Goal: Entertainment & Leisure: Consume media (video, audio)

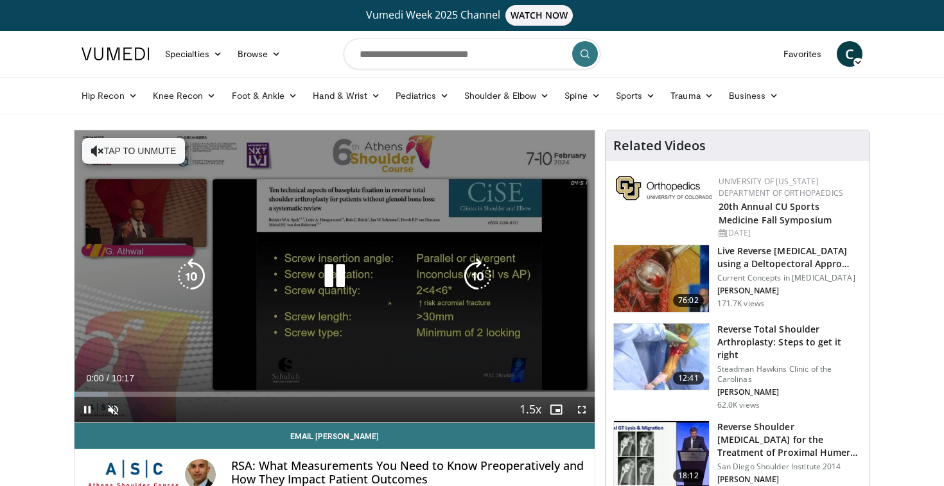
click at [165, 153] on button "Tap to unmute" at bounding box center [133, 151] width 103 height 26
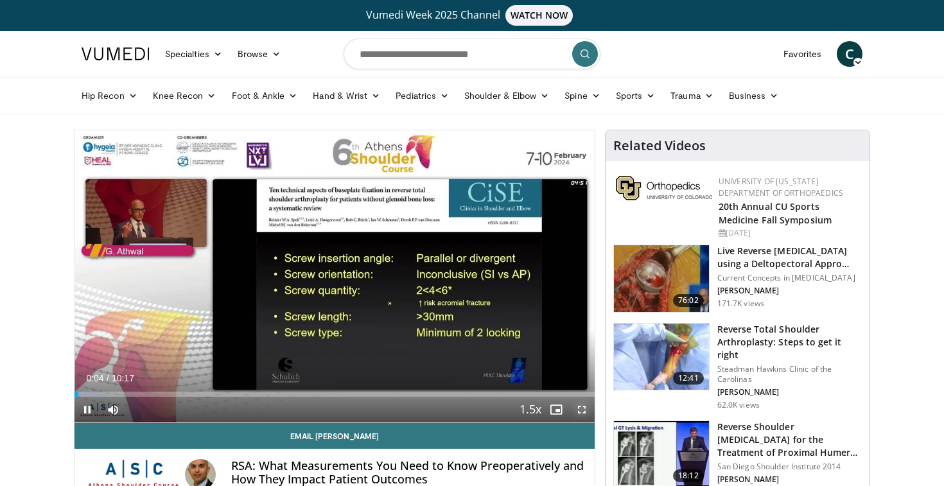
click at [579, 407] on span "Video Player" at bounding box center [582, 410] width 26 height 26
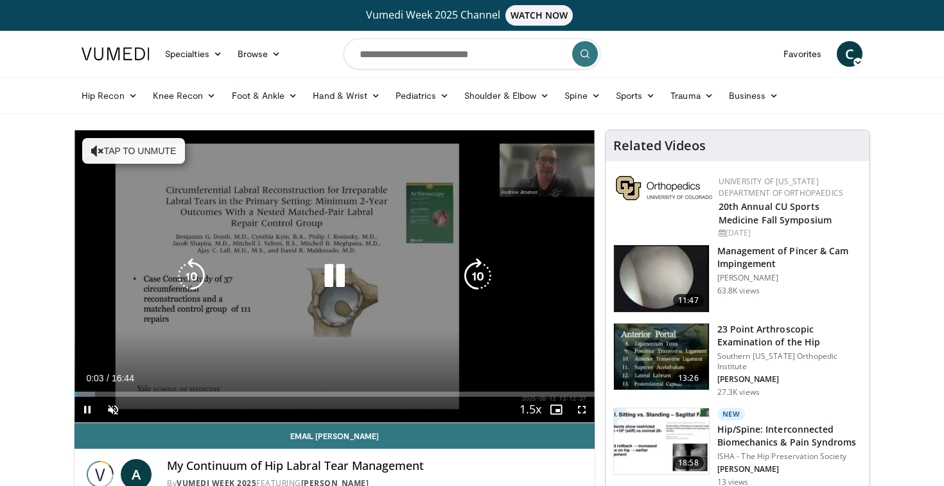
click at [135, 143] on button "Tap to unmute" at bounding box center [133, 151] width 103 height 26
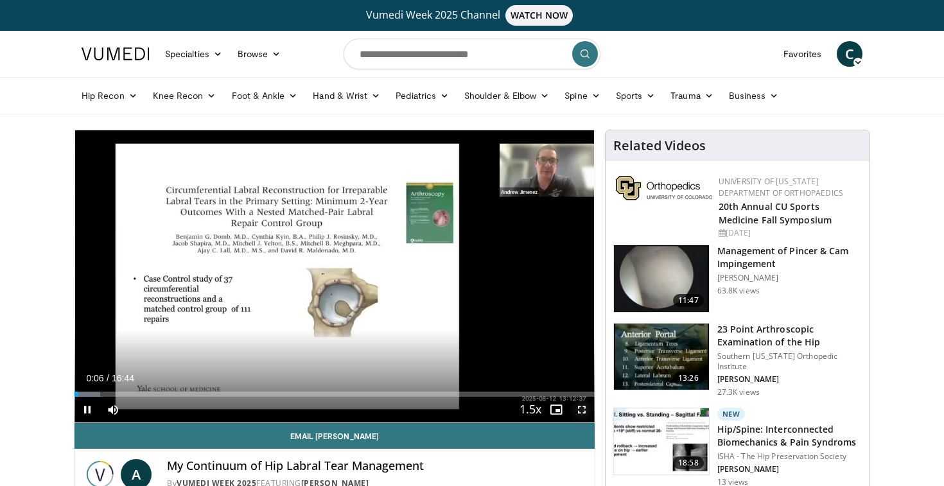
click at [584, 408] on span "Video Player" at bounding box center [582, 410] width 26 height 26
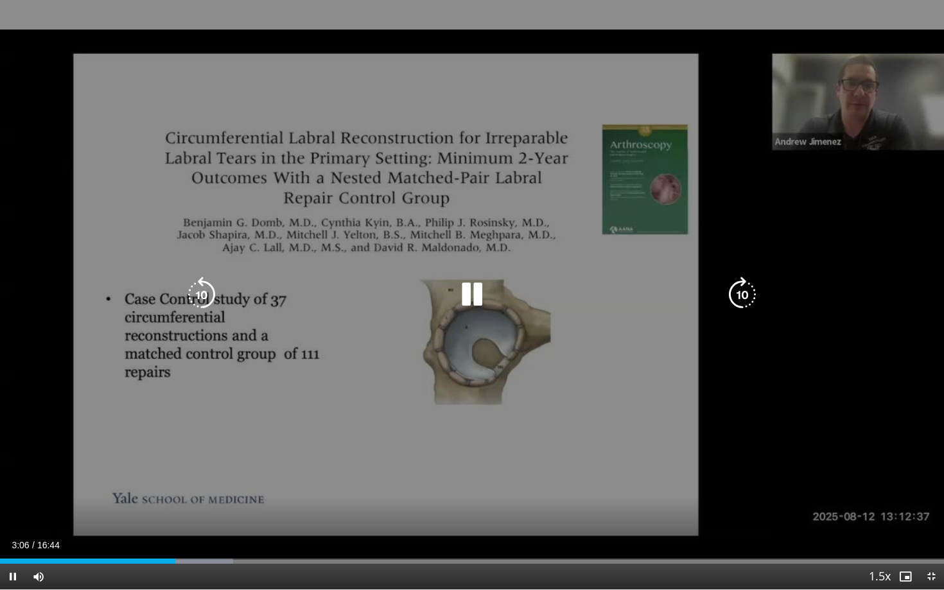
click at [466, 298] on icon "Video Player" at bounding box center [472, 295] width 36 height 36
click at [469, 297] on icon "Video Player" at bounding box center [472, 295] width 36 height 36
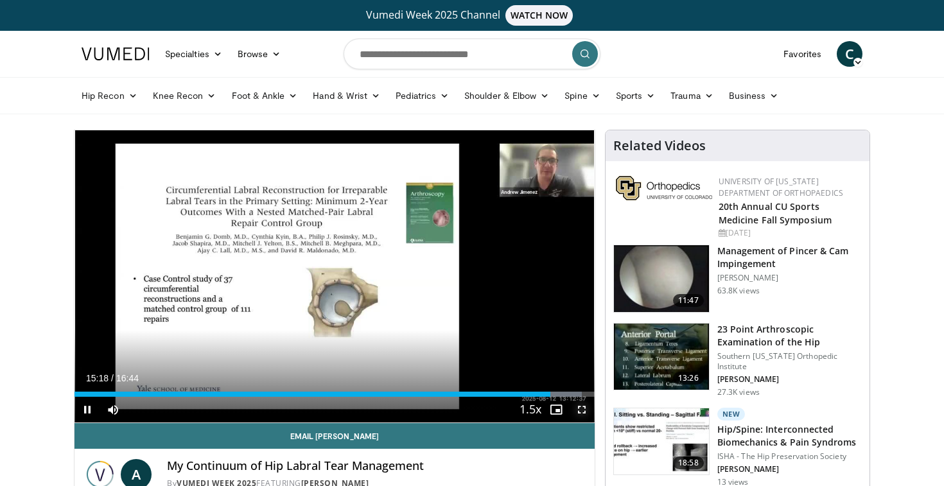
click at [579, 413] on span "Video Player" at bounding box center [582, 410] width 26 height 26
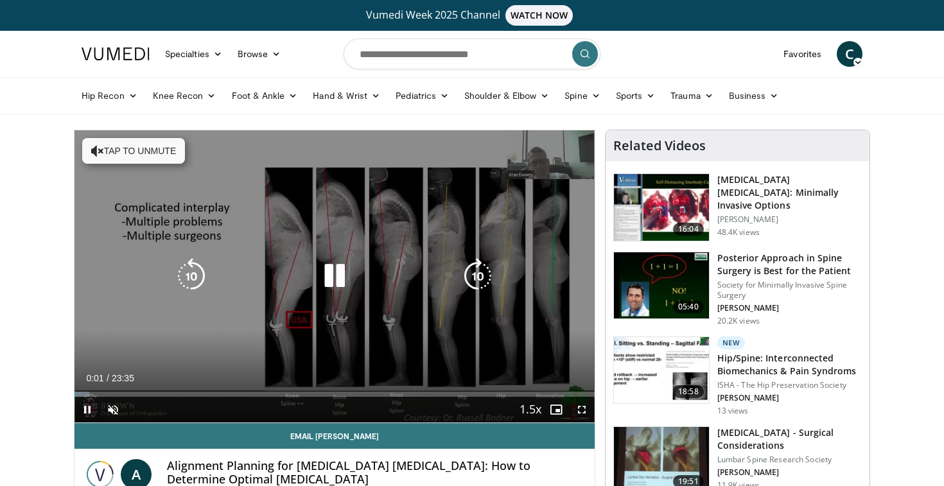
click at [157, 157] on button "Tap to unmute" at bounding box center [133, 151] width 103 height 26
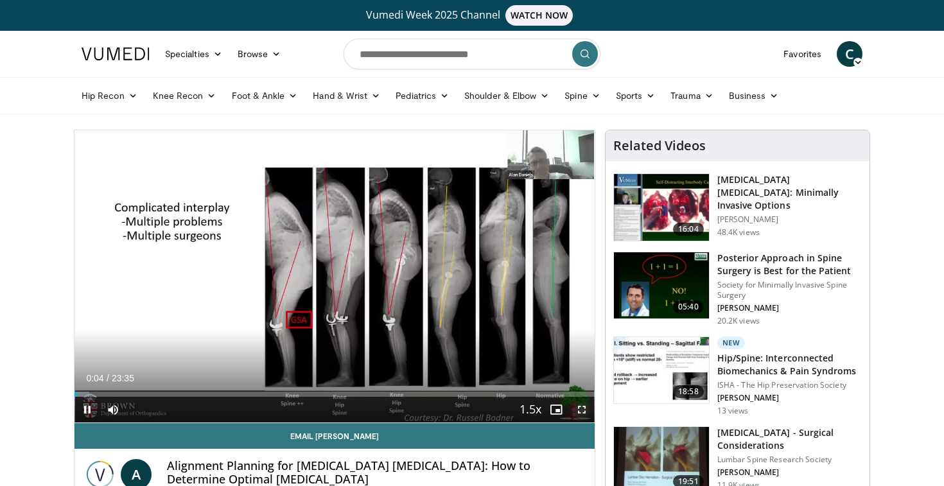
click at [582, 410] on span "Video Player" at bounding box center [582, 410] width 26 height 26
click at [579, 407] on span "Video Player" at bounding box center [582, 410] width 26 height 26
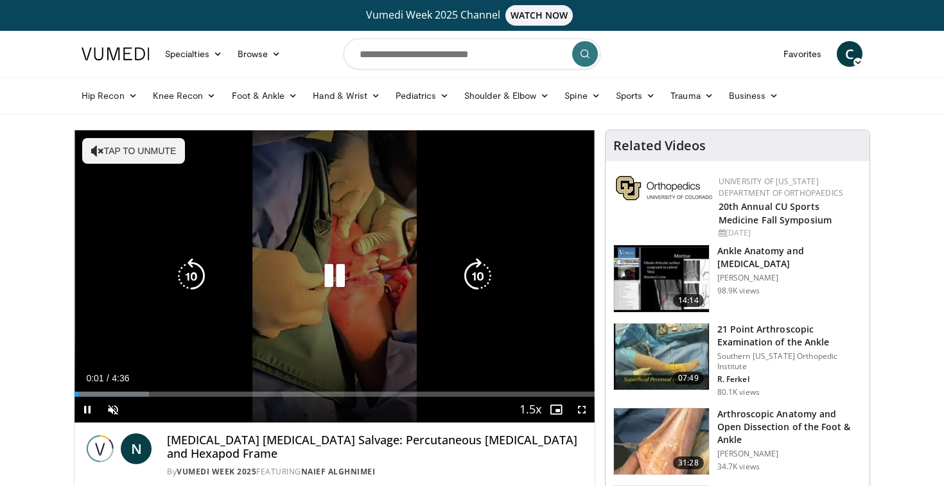
click at [146, 152] on button "Tap to unmute" at bounding box center [133, 151] width 103 height 26
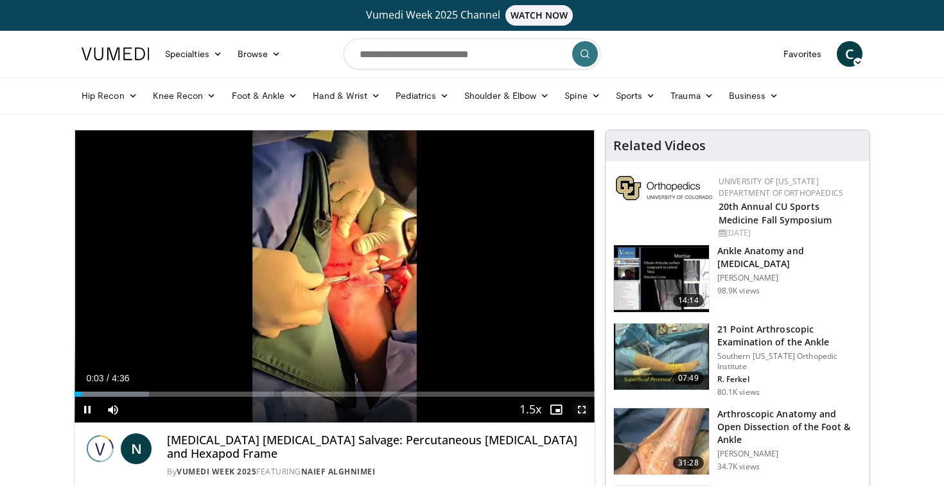
click at [581, 410] on span "Video Player" at bounding box center [582, 410] width 26 height 26
